Goal: Navigation & Orientation: Find specific page/section

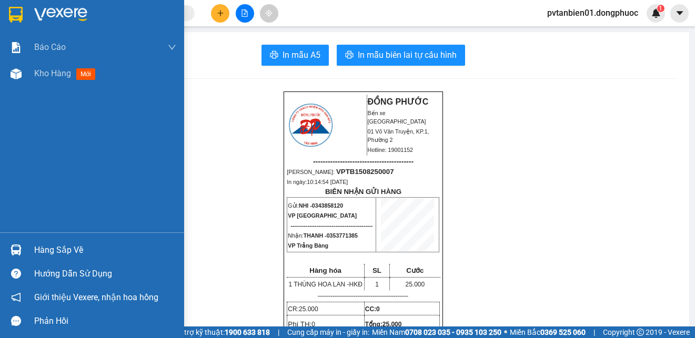
click at [15, 11] on img at bounding box center [16, 15] width 14 height 16
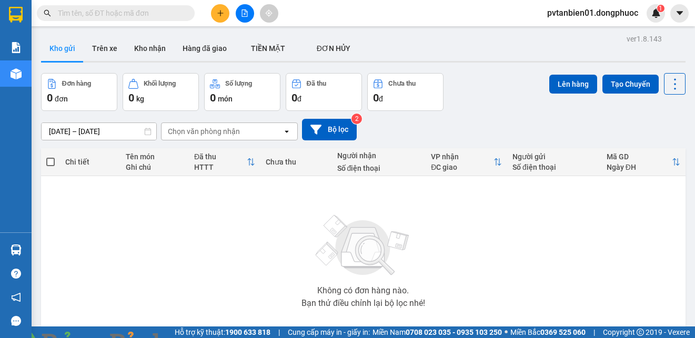
click at [194, 338] on img at bounding box center [190, 344] width 6 height 6
click at [98, 52] on button "Trên xe" at bounding box center [105, 48] width 42 height 25
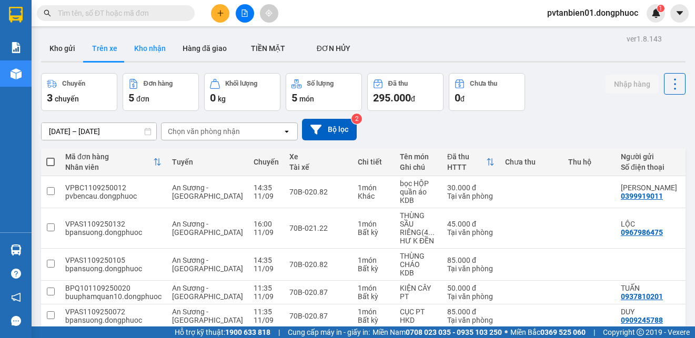
click at [140, 50] on button "Kho nhận" at bounding box center [150, 48] width 48 height 25
